Goal: Information Seeking & Learning: Learn about a topic

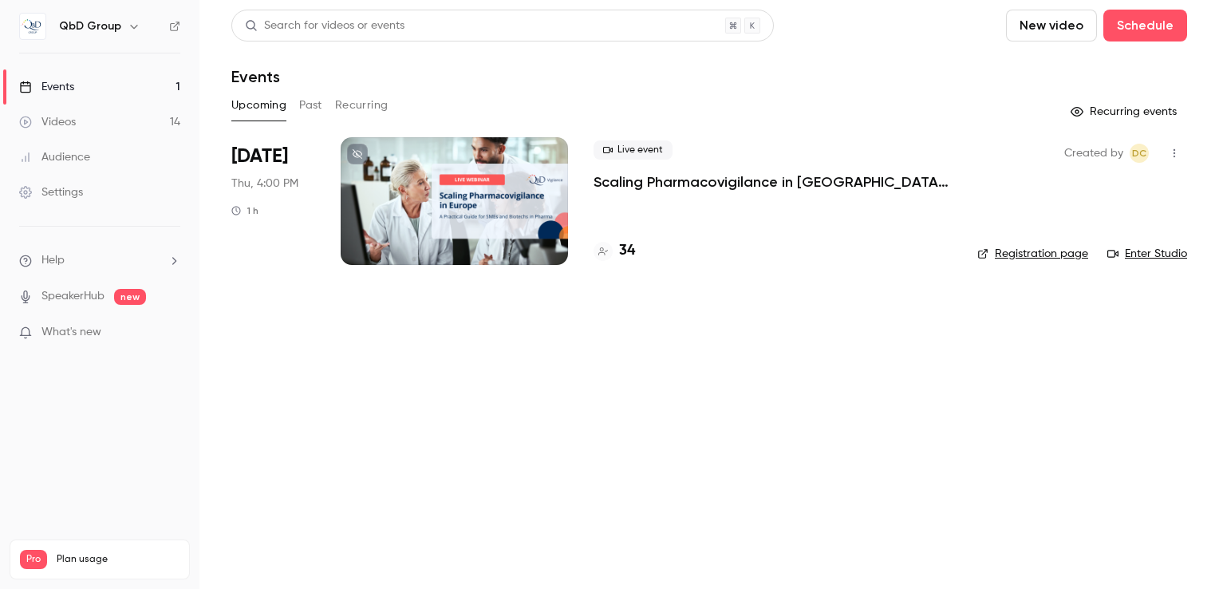
click at [61, 91] on div "Events" at bounding box center [46, 87] width 55 height 16
click at [626, 248] on h4 "35" at bounding box center [627, 251] width 16 height 22
